Goal: Use online tool/utility: Utilize a website feature to perform a specific function

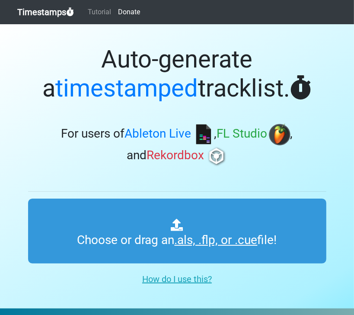
type input "C:\fakepath\01 REC-2025-08-22.cue"
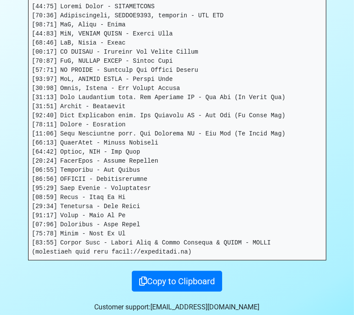
scroll to position [175, 0]
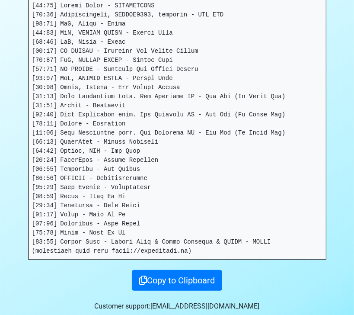
click at [175, 253] on pre at bounding box center [178, 128] width 298 height 261
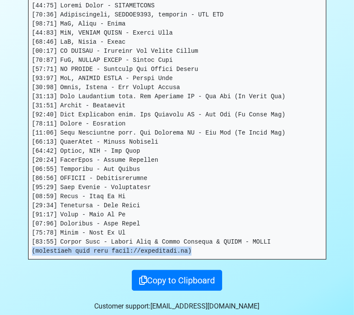
drag, startPoint x: 179, startPoint y: 253, endPoint x: 19, endPoint y: 251, distance: 160.6
click at [19, 251] on section "Thanks for using Timestamps! Tracklist: Download as csv . ( High precision ) Co…" at bounding box center [177, 89] width 354 height 480
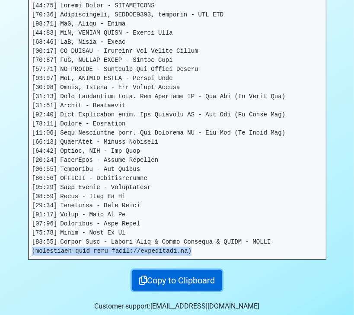
click at [199, 280] on button "Copy to Clipboard" at bounding box center [177, 280] width 90 height 21
